Goal: Find specific page/section: Find specific page/section

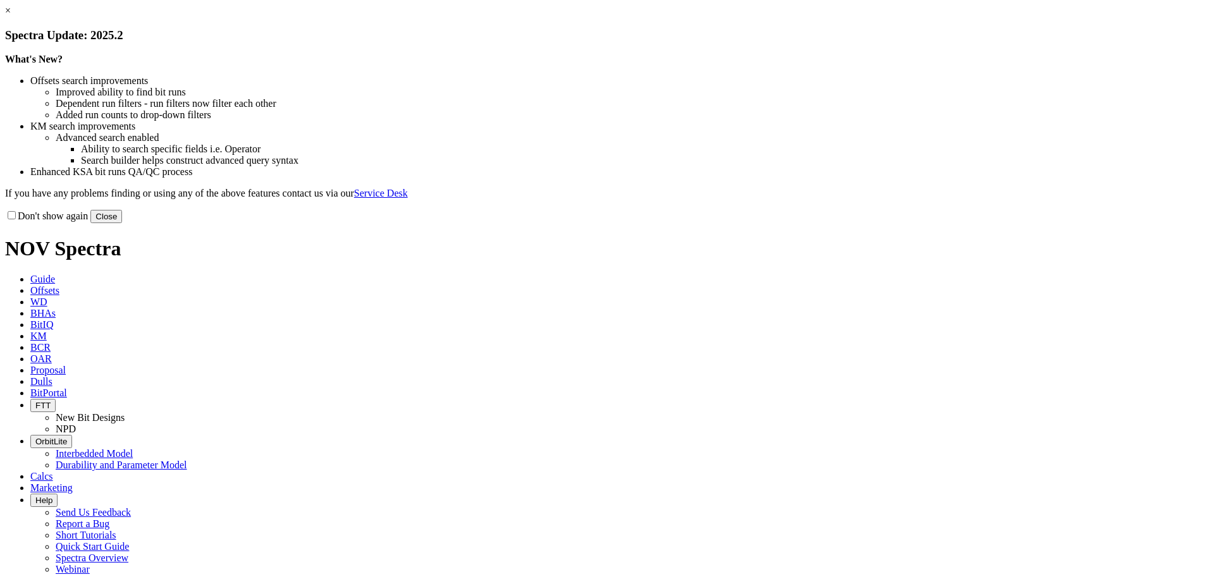
click at [122, 223] on button "Close" at bounding box center [106, 216] width 32 height 13
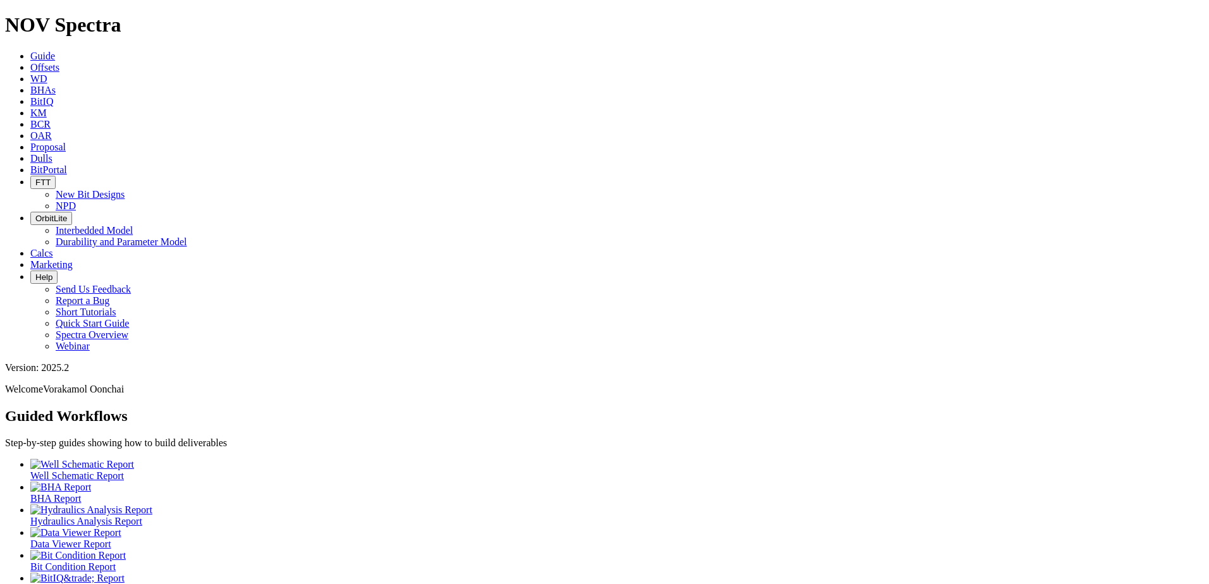
click at [67, 164] on span "BitPortal" at bounding box center [48, 169] width 37 height 11
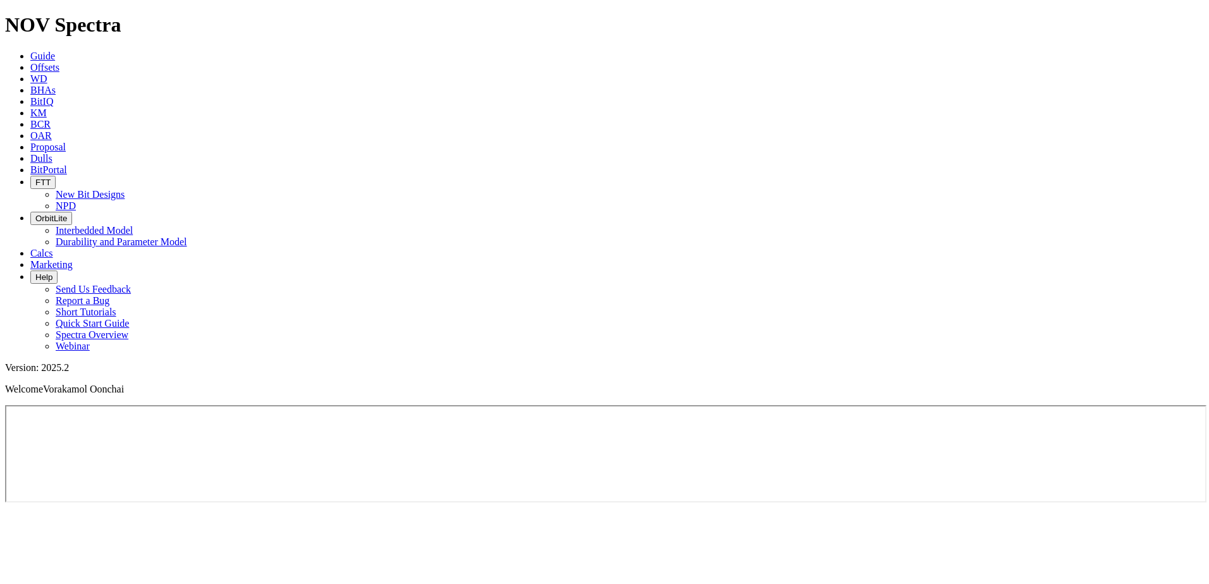
click at [75, 19] on h1 "NOV Spectra" at bounding box center [604, 24] width 1199 height 23
click at [85, 19] on h1 "NOV Spectra" at bounding box center [604, 24] width 1199 height 23
click at [55, 51] on link "Guide" at bounding box center [42, 56] width 25 height 11
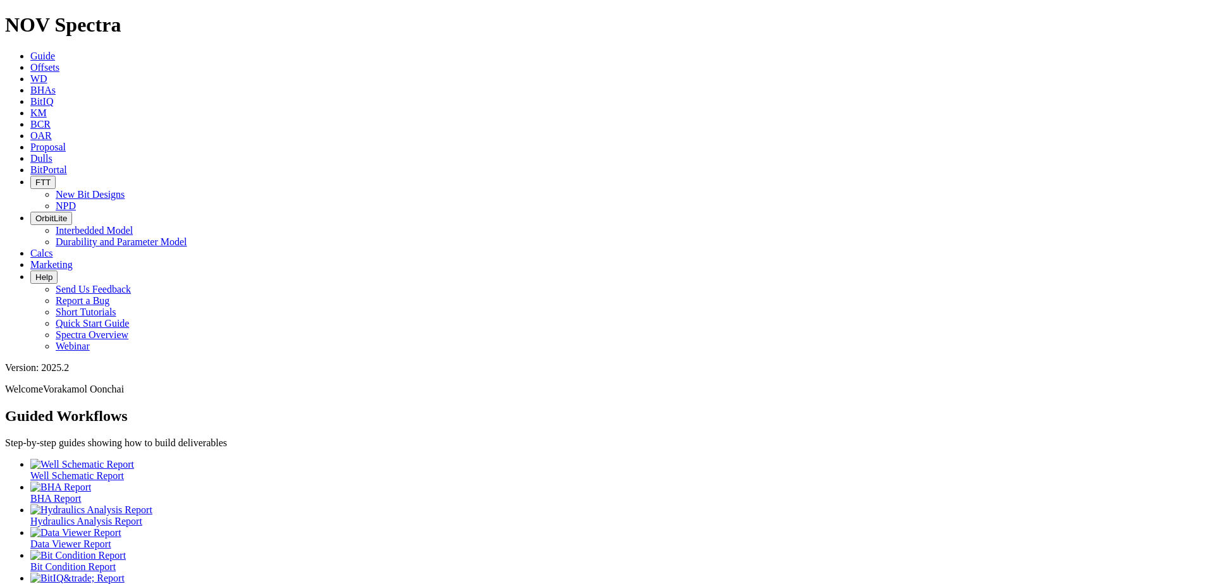
drag, startPoint x: 936, startPoint y: 468, endPoint x: 1036, endPoint y: 480, distance: 101.2
drag, startPoint x: 1036, startPoint y: 480, endPoint x: 1029, endPoint y: 426, distance: 54.9
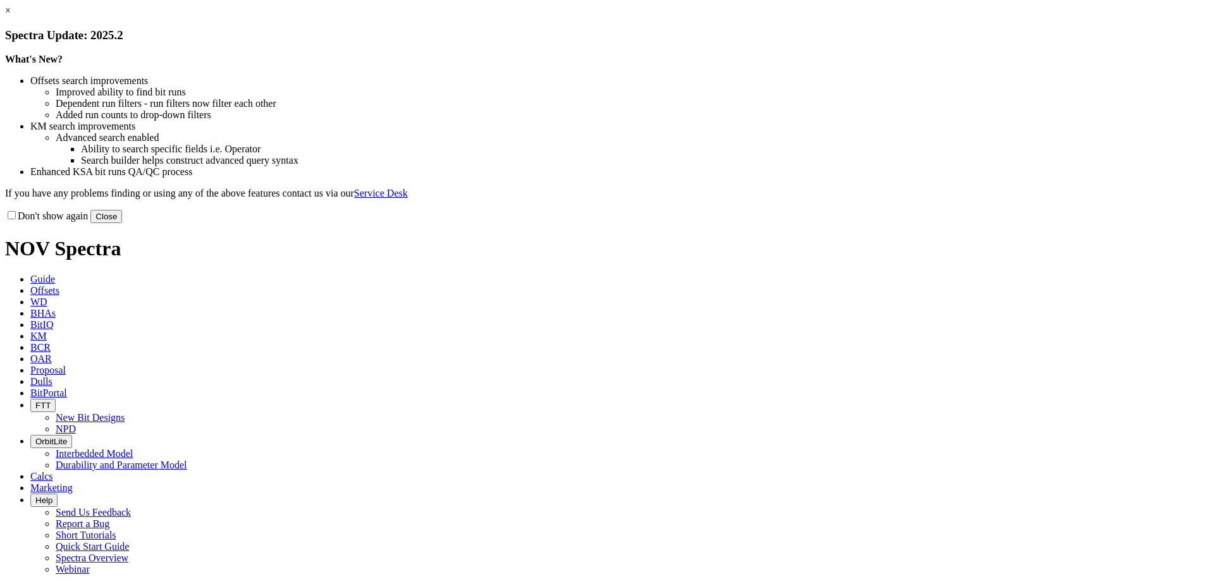
click at [11, 16] on link "×" at bounding box center [8, 10] width 6 height 11
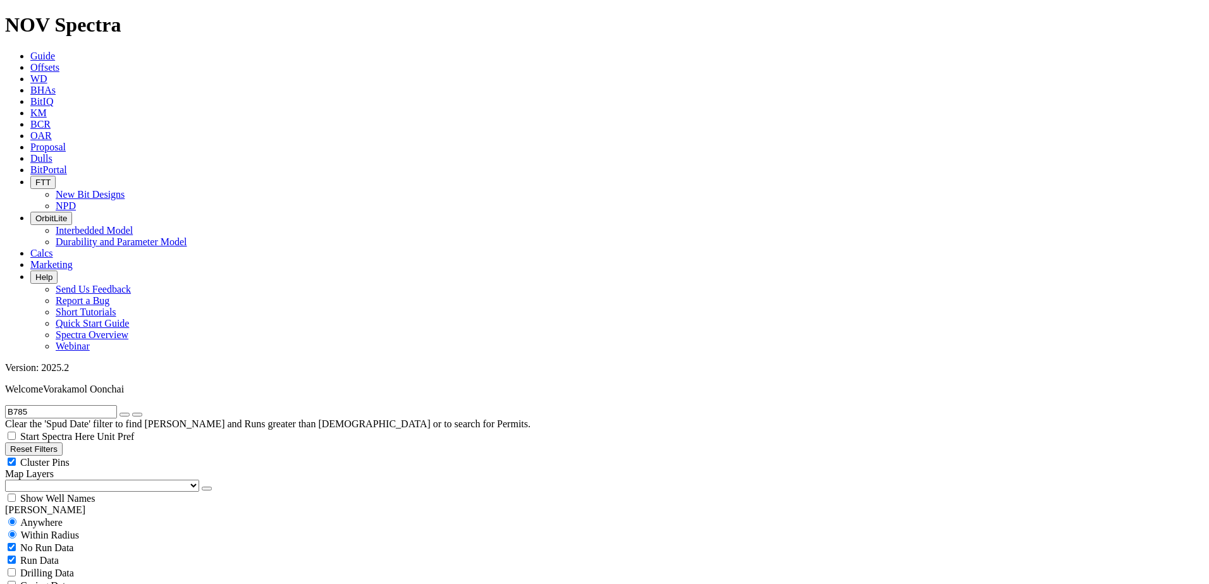
radio input "false"
radio input "true"
